Goal: Information Seeking & Learning: Learn about a topic

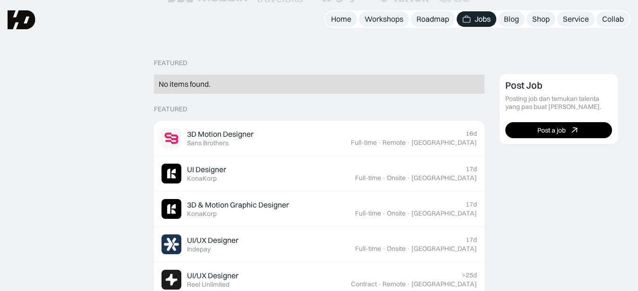
scroll to position [142, 0]
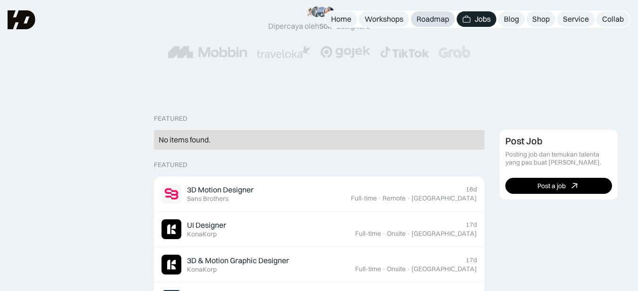
click at [420, 16] on div "Roadmap" at bounding box center [432, 19] width 33 height 10
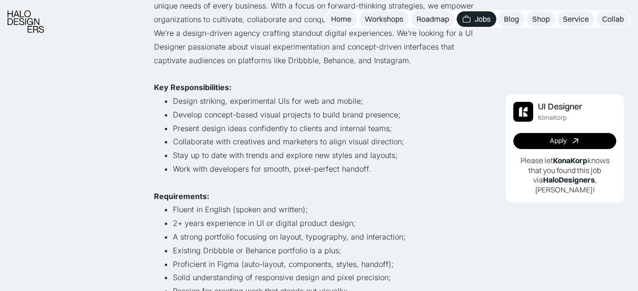
scroll to position [189, 0]
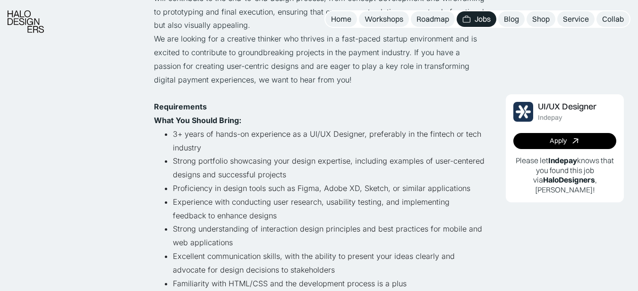
scroll to position [328, 0]
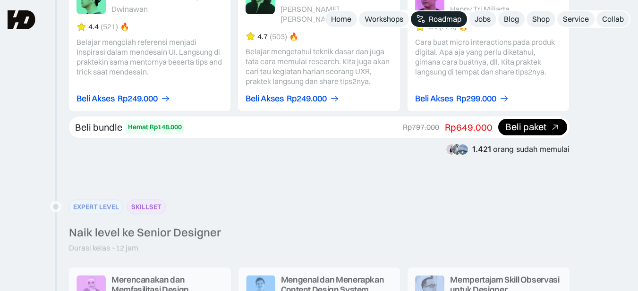
scroll to position [1369, 0]
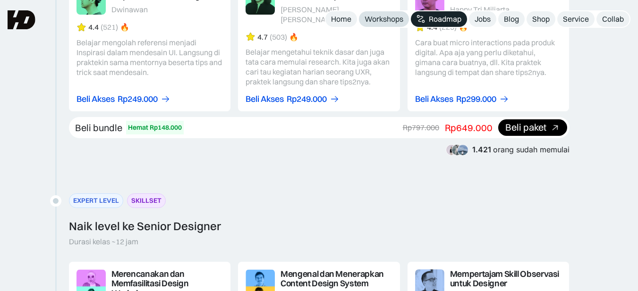
click at [393, 24] on link "Workshops" at bounding box center [384, 19] width 50 height 16
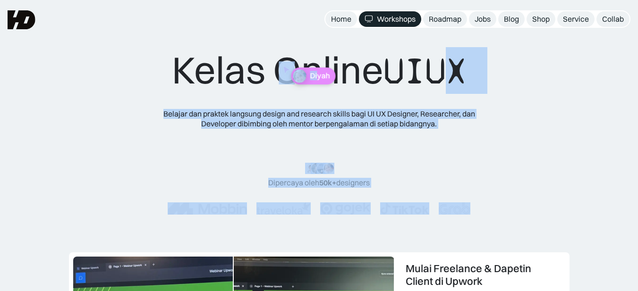
drag, startPoint x: 319, startPoint y: 62, endPoint x: 478, endPoint y: 76, distance: 160.1
click at [454, 74] on div "Kelas Online UIUX Belajar dan praktek langsung design and research skills bagi …" at bounding box center [319, 140] width 378 height 186
click at [531, 81] on div "Kelas Online UIUX Belajar dan praktek langsung design and research skills bagi …" at bounding box center [319, 140] width 562 height 186
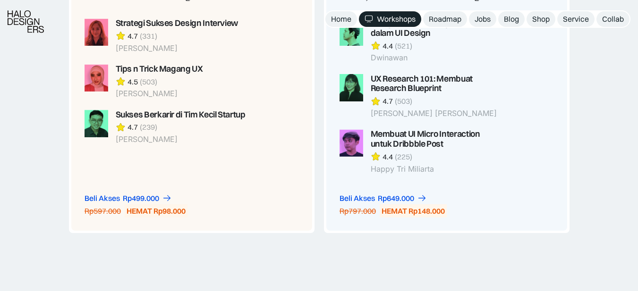
scroll to position [991, 0]
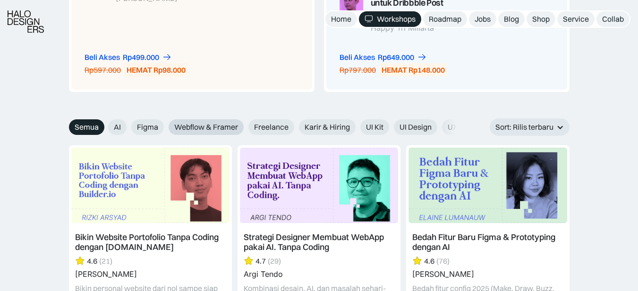
click at [199, 122] on span "Webflow & Framer" at bounding box center [206, 127] width 64 height 10
click at [165, 122] on input "Webflow & Framer" at bounding box center [162, 124] width 6 height 6
radio input "true"
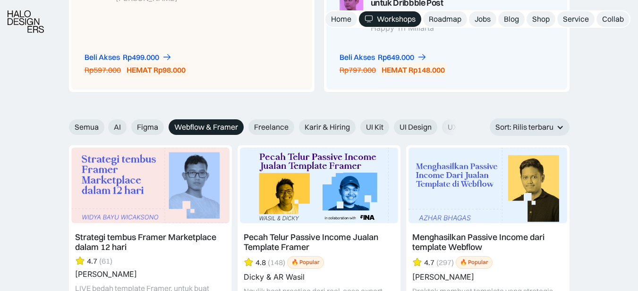
scroll to position [1038, 0]
